Goal: Task Accomplishment & Management: Complete application form

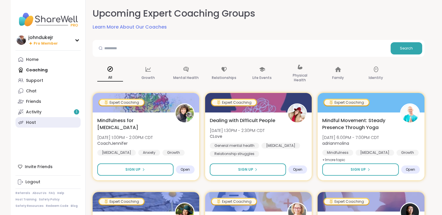
click at [34, 123] on div "Host" at bounding box center [31, 123] width 10 height 6
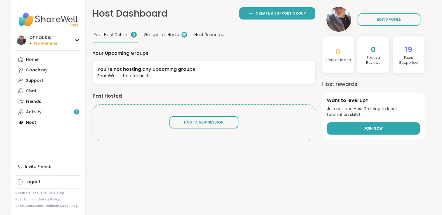
click at [374, 125] on link "Join Now" at bounding box center [373, 129] width 93 height 12
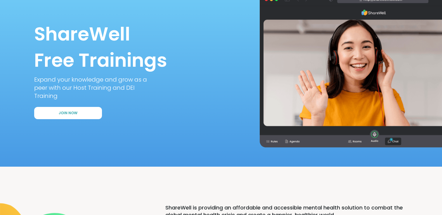
scroll to position [58, 0]
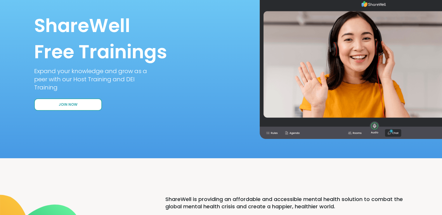
click at [72, 104] on span "Join Now" at bounding box center [68, 104] width 19 height 5
